Goal: Register for event/course

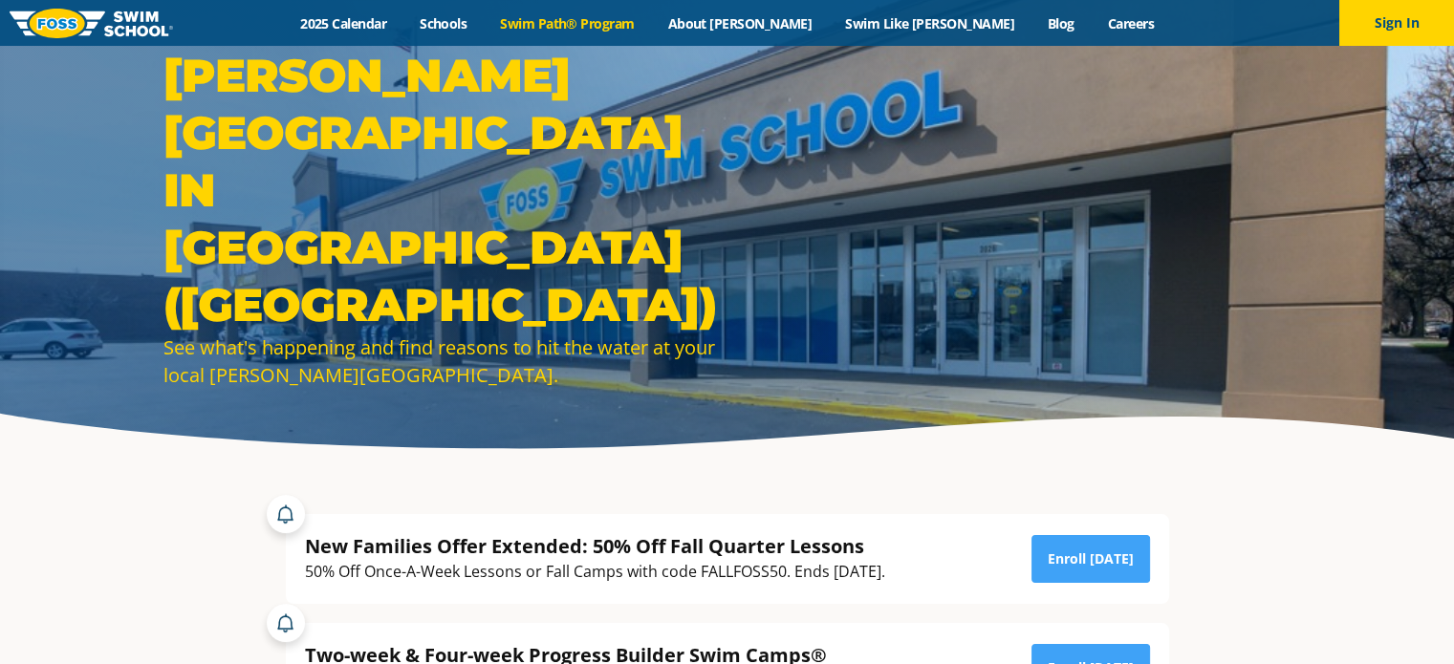
click at [625, 20] on link "Swim Path® Program" at bounding box center [567, 23] width 167 height 18
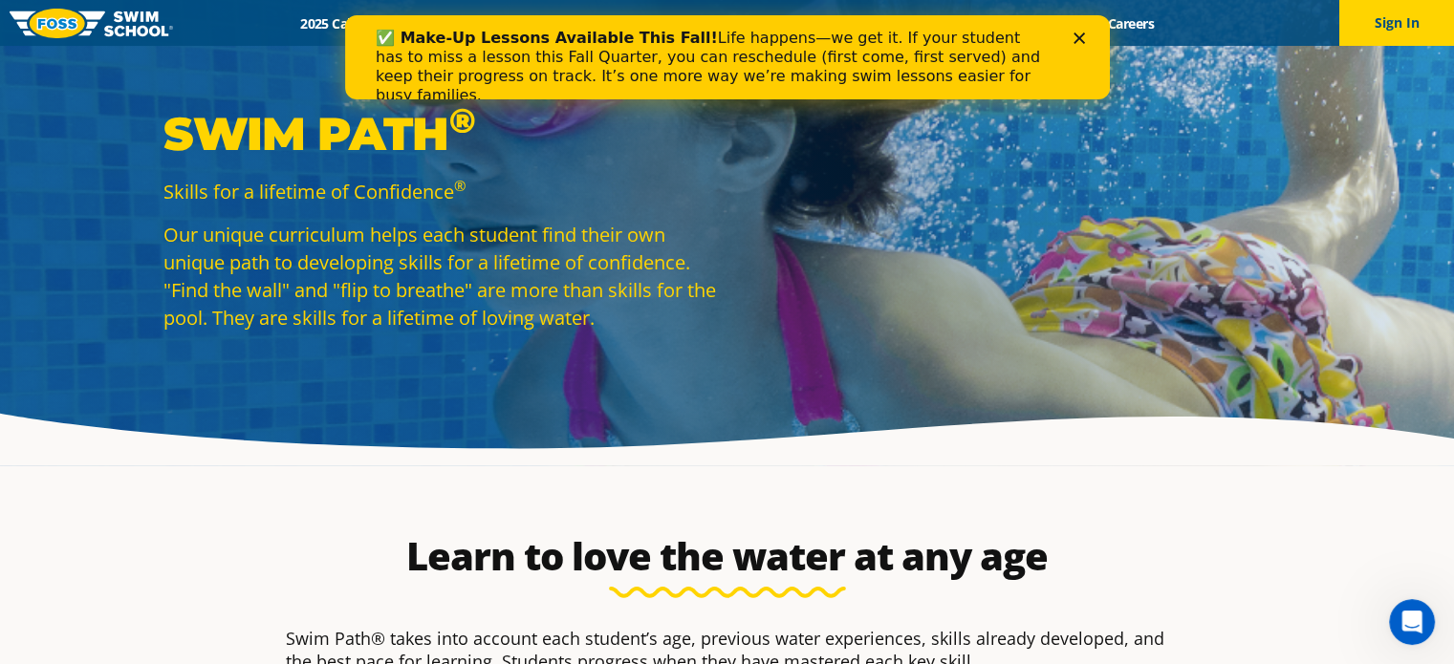
click at [1078, 31] on div "✅ Make-Up Lessons Available This Fall! Life happens—we get it. If your student …" at bounding box center [726, 67] width 765 height 88
click at [1078, 41] on icon "Close" at bounding box center [1078, 38] width 11 height 11
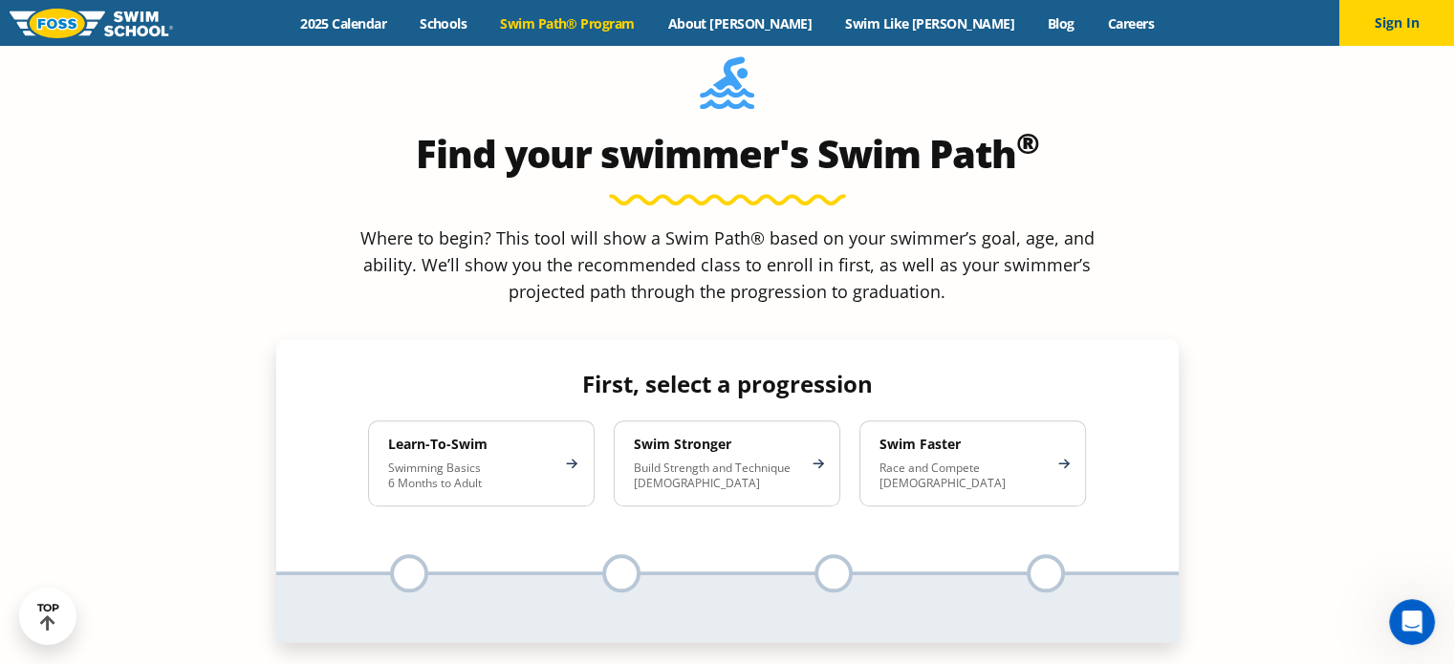
scroll to position [1721, 0]
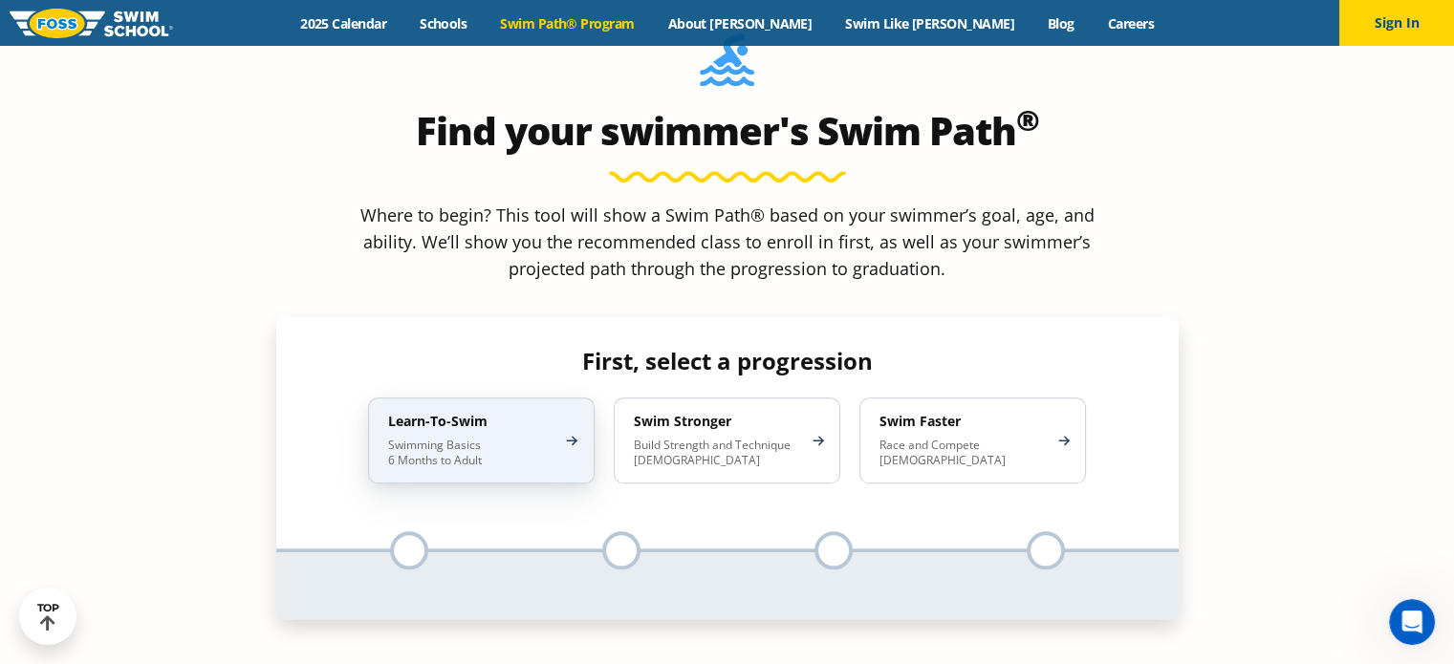
click at [486, 398] on div "Learn-To-Swim Swimming Basics 6 Months to Adult" at bounding box center [481, 441] width 227 height 86
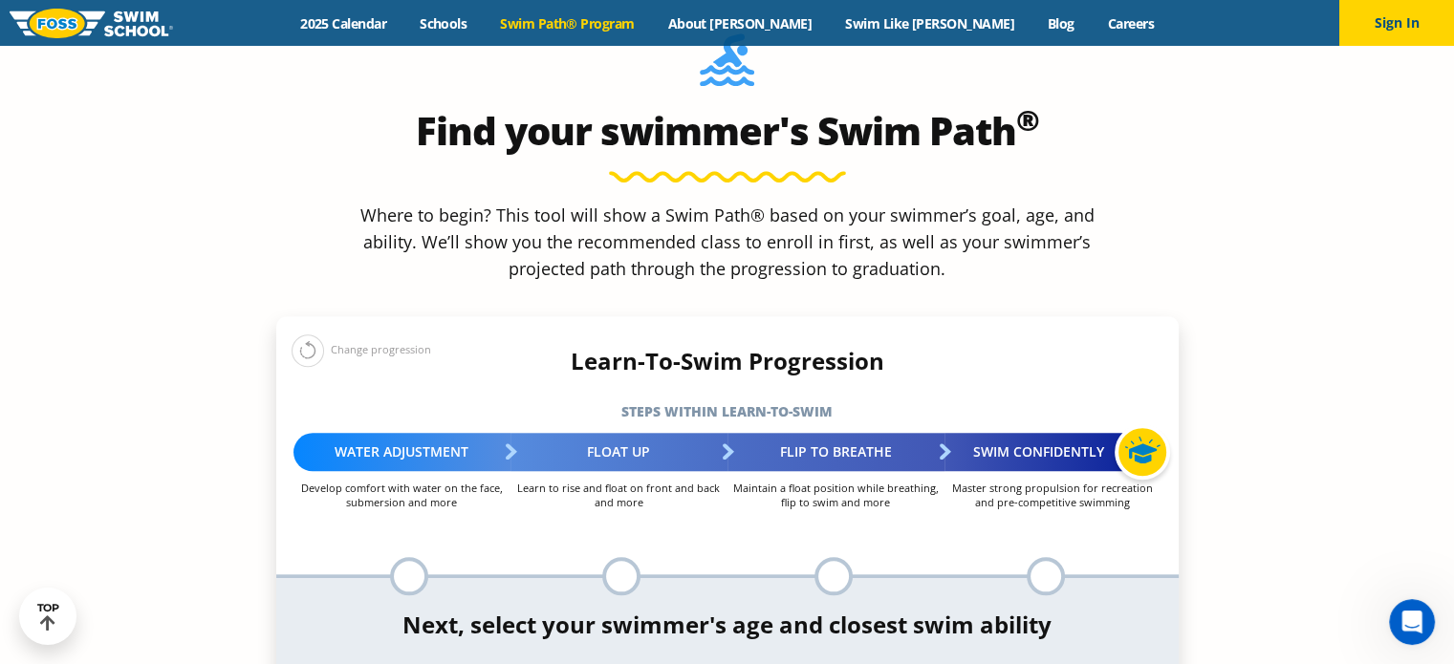
select select "3-years"
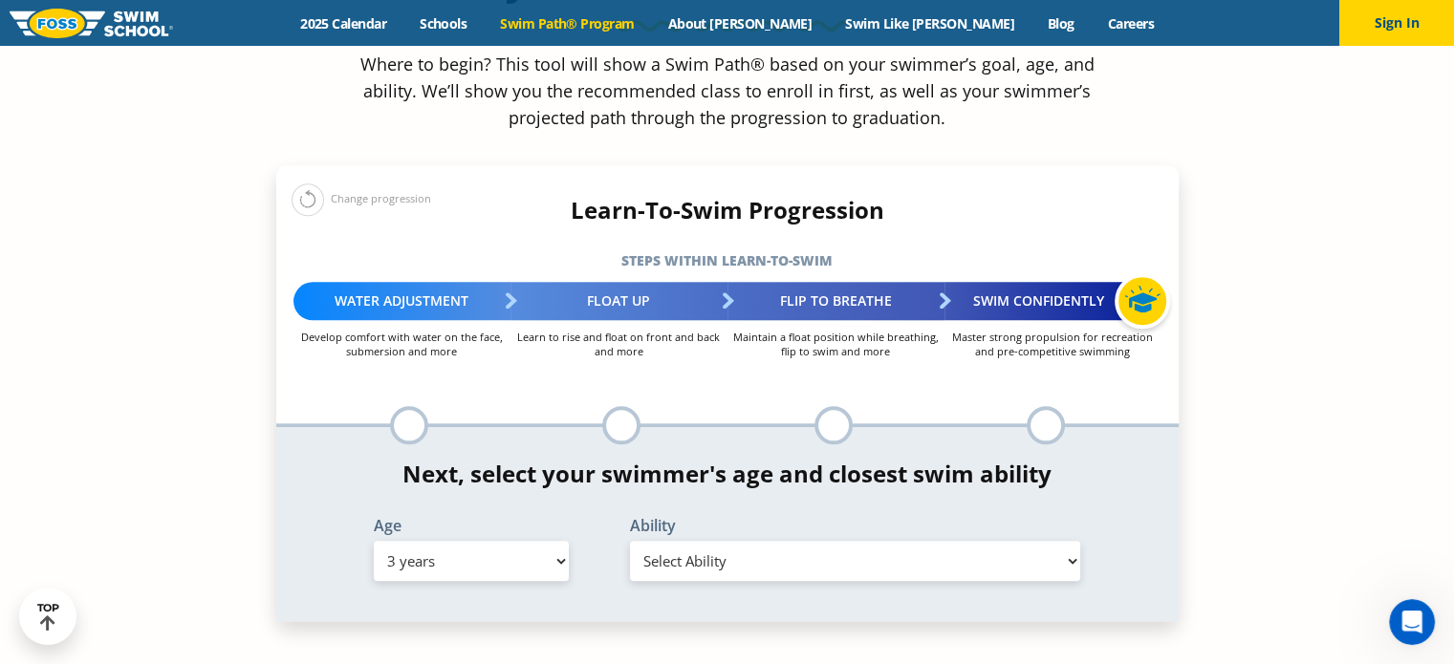
scroll to position [1912, 0]
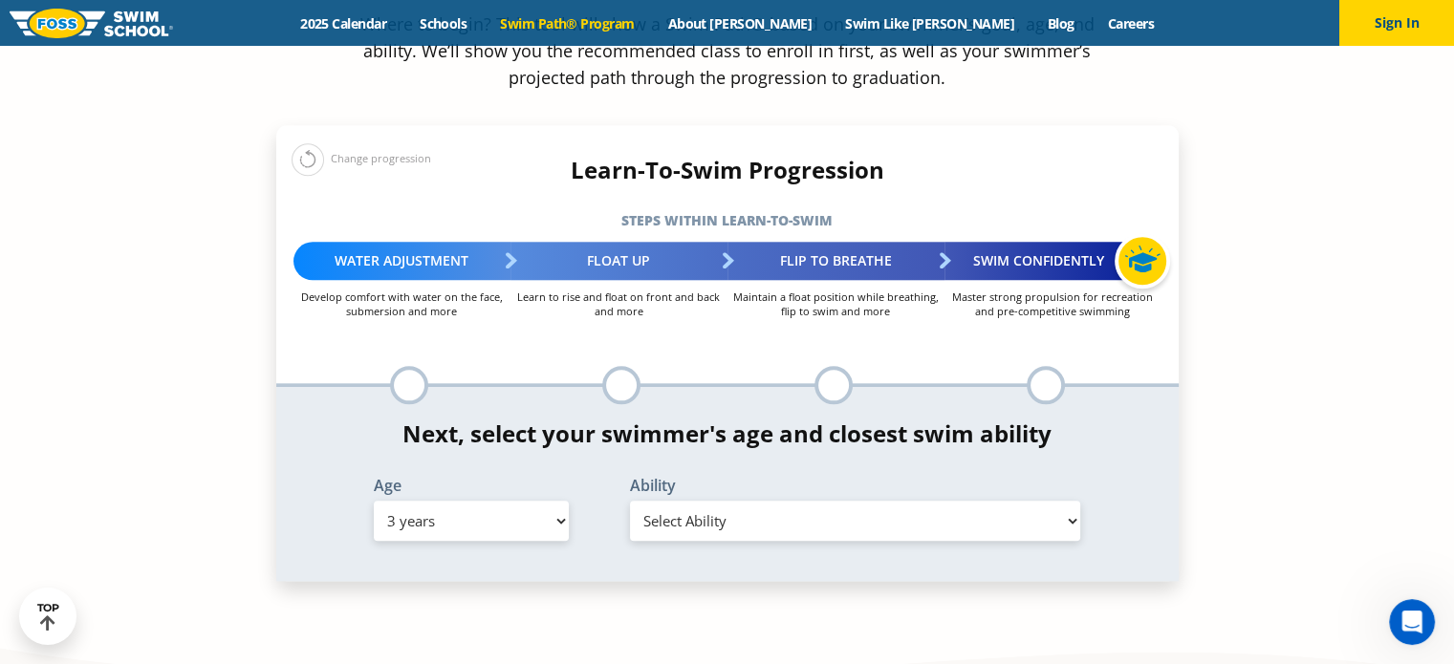
click at [805, 501] on select "Select Ability First in-water experience When in the water, reliant on a life j…" at bounding box center [855, 521] width 451 height 40
select select "3-years-when-in-the-water-reliant-on-a-life-jacket-or-floatation-device"
click at [630, 501] on select "Select Ability First in-water experience When in the water, reliant on a life j…" at bounding box center [855, 521] width 451 height 40
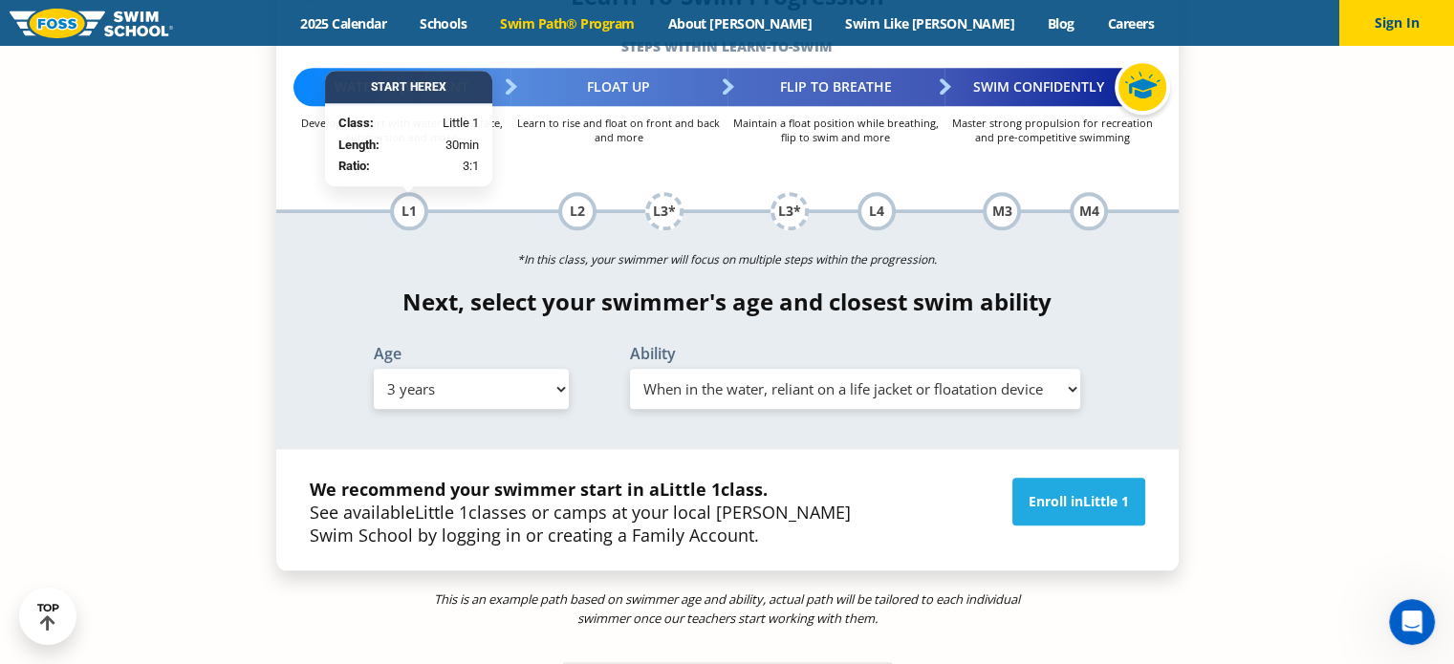
scroll to position [2103, 0]
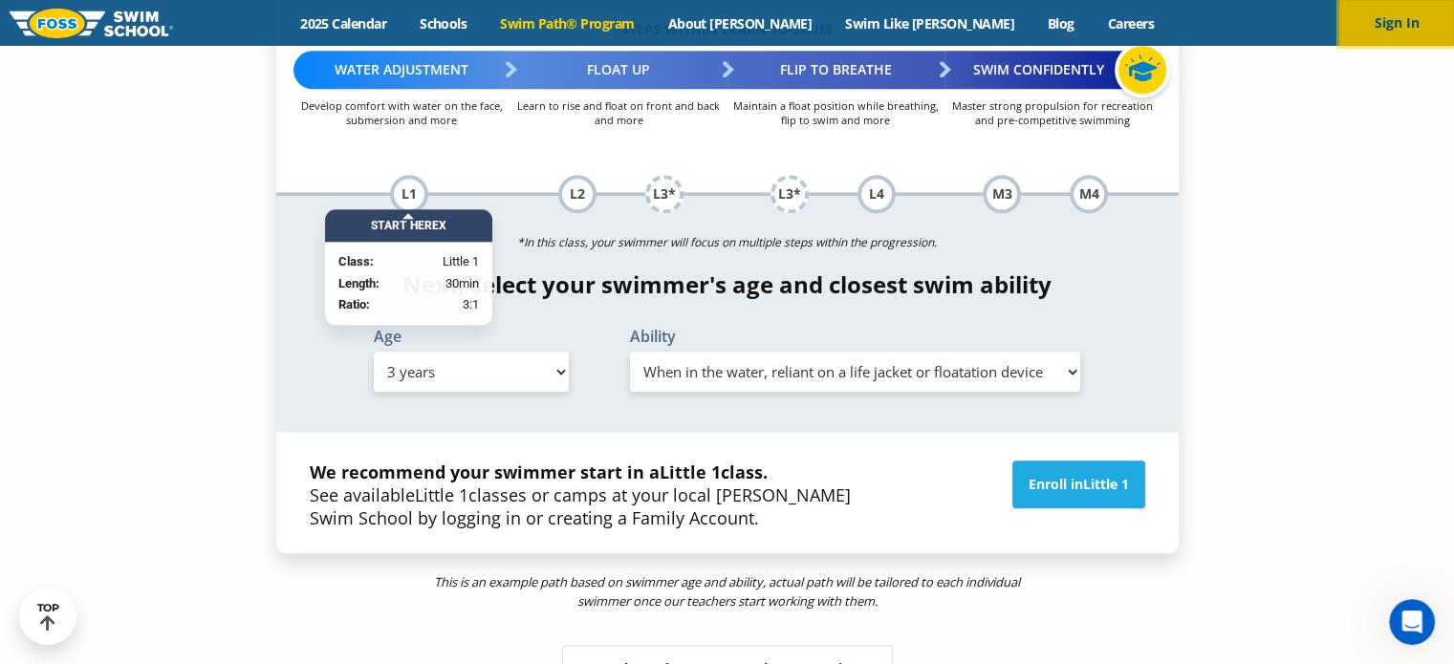
click at [1400, 18] on button "Sign In" at bounding box center [1396, 23] width 115 height 46
